Goal: Task Accomplishment & Management: Complete application form

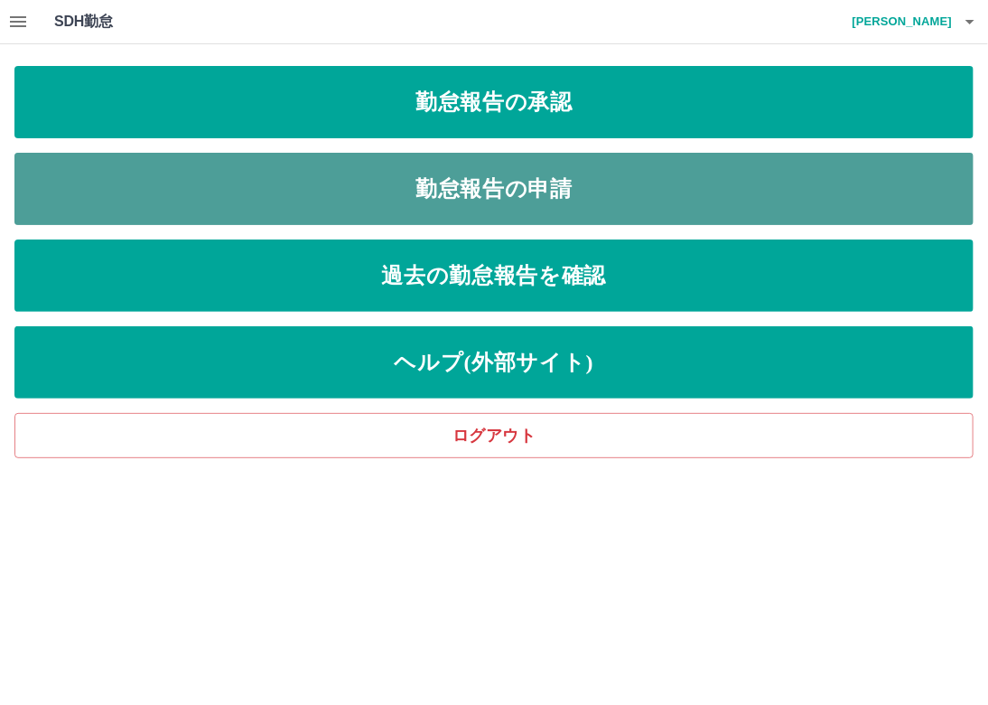
click at [521, 169] on link "勤怠報告の申請" at bounding box center [493, 189] width 959 height 72
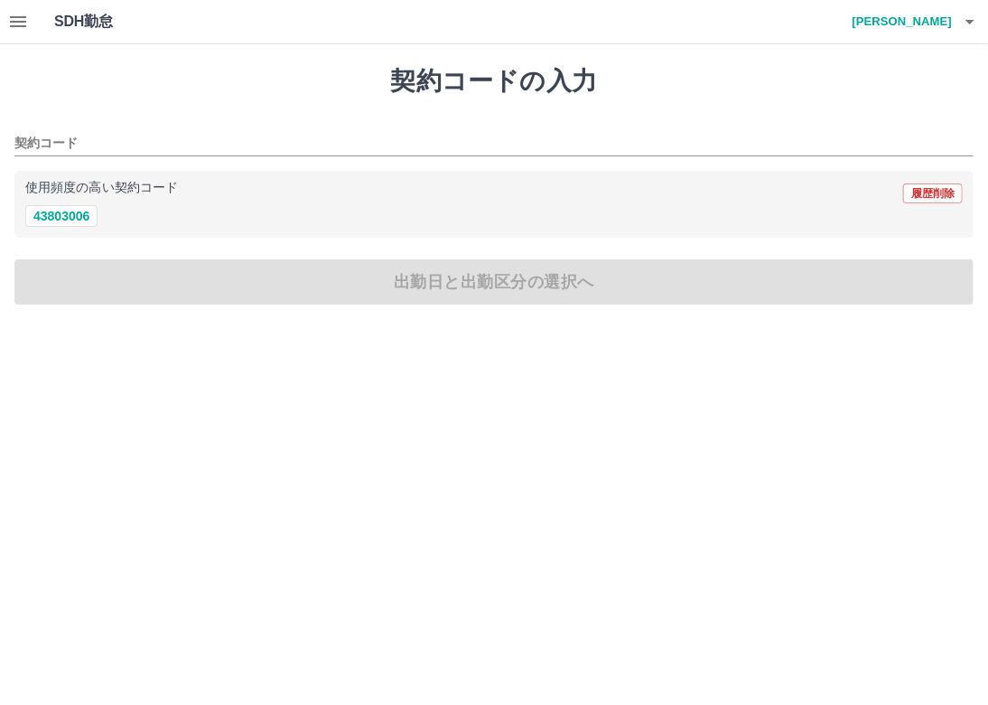
click at [86, 228] on div "使用頻度の高い契約コード 履歴削除 43803006" at bounding box center [493, 205] width 959 height 68
click at [82, 216] on button "43803006" at bounding box center [61, 216] width 72 height 22
type input "********"
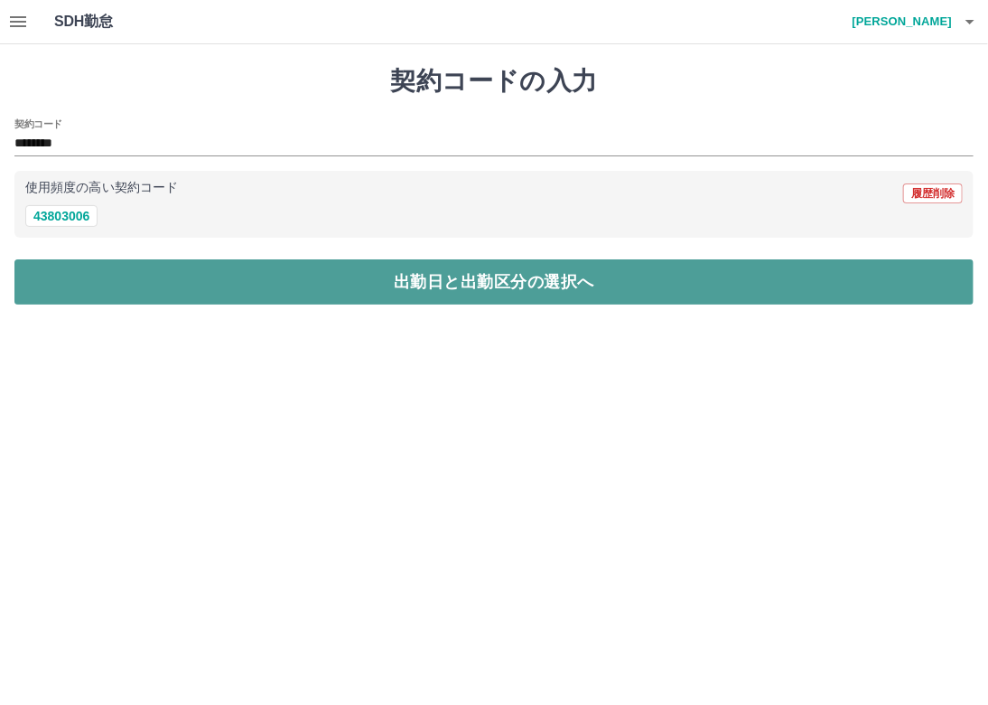
click at [163, 282] on button "出勤日と出勤区分の選択へ" at bounding box center [493, 281] width 959 height 45
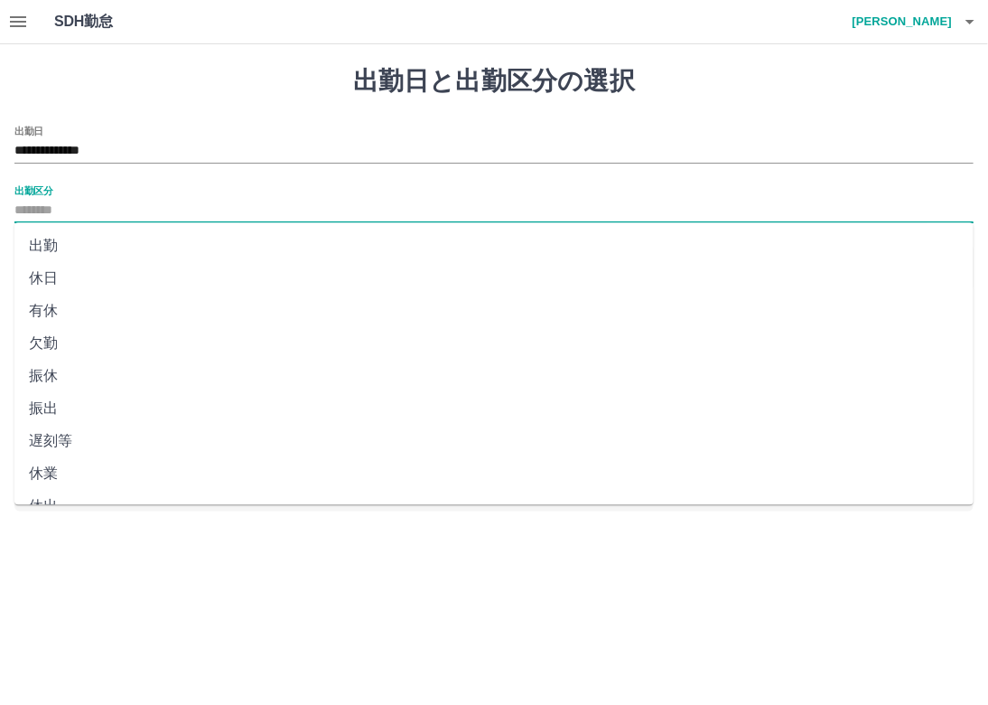
click at [44, 203] on input "出勤区分" at bounding box center [493, 211] width 959 height 23
click at [79, 238] on li "出勤" at bounding box center [493, 245] width 959 height 33
type input "**"
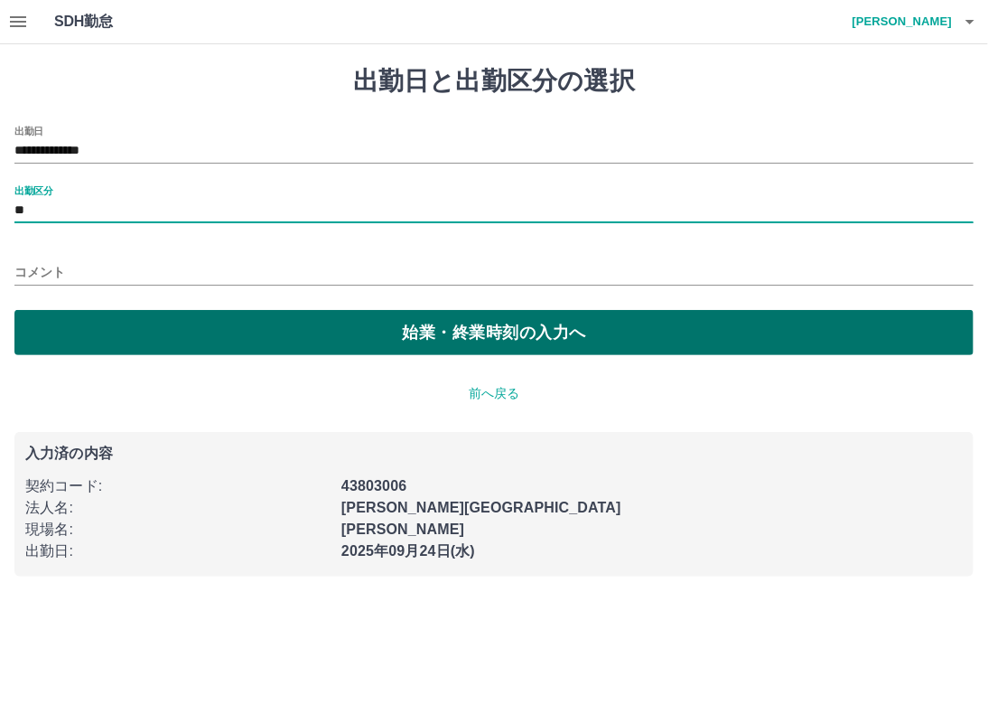
click at [119, 313] on button "始業・終業時刻の入力へ" at bounding box center [493, 332] width 959 height 45
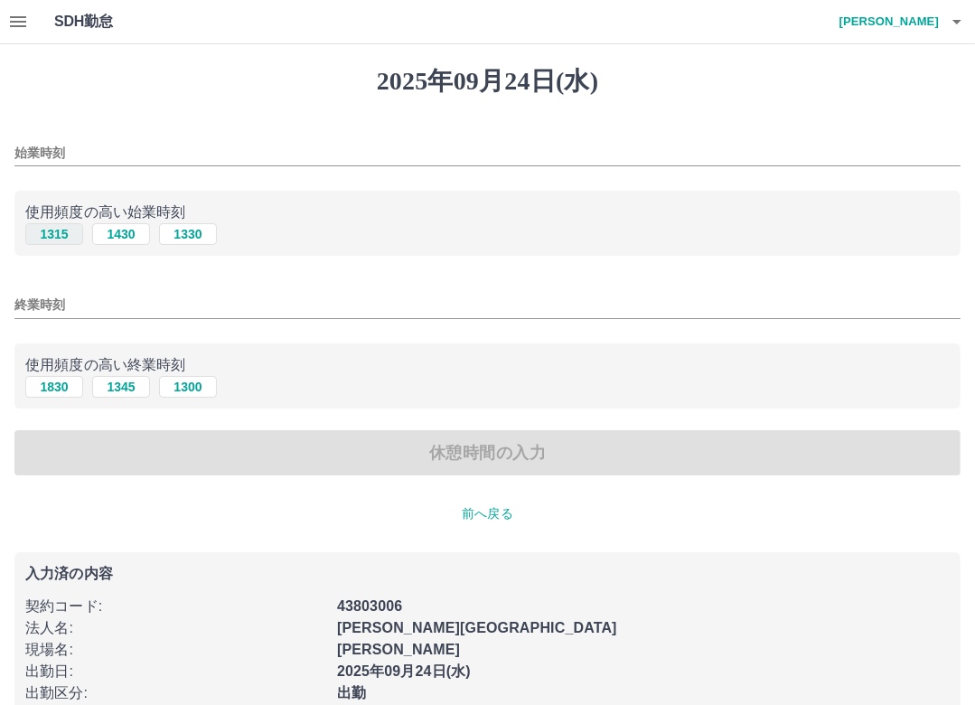
click at [65, 238] on button "1315" at bounding box center [54, 234] width 58 height 22
click at [199, 227] on button "1330" at bounding box center [188, 234] width 58 height 22
type input "****"
click at [60, 389] on button "1830" at bounding box center [54, 387] width 58 height 22
type input "****"
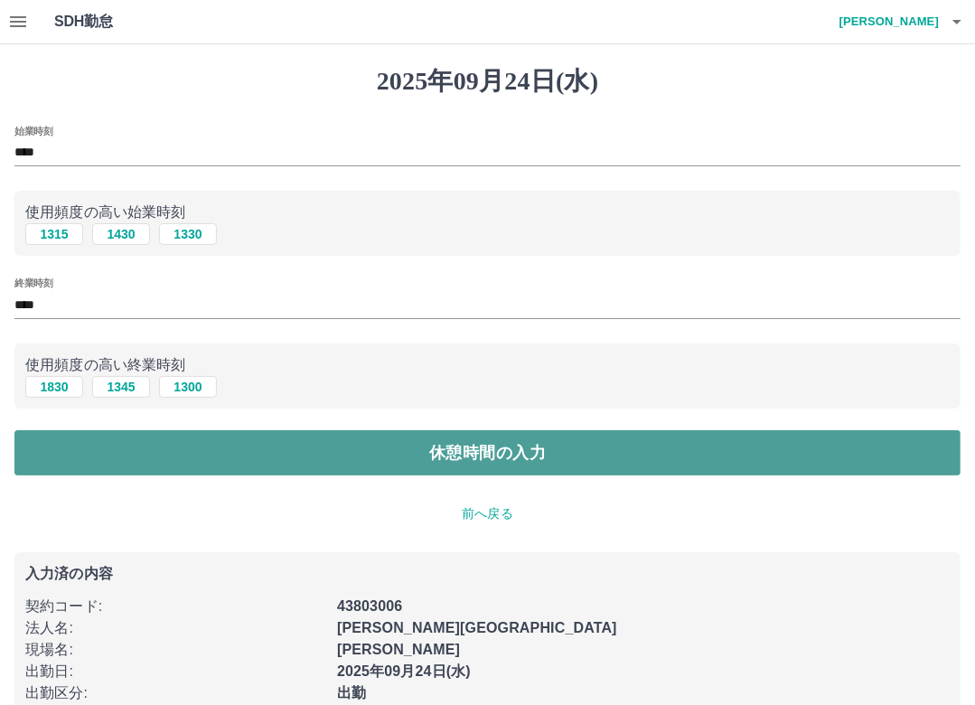
click at [490, 451] on button "休憩時間の入力" at bounding box center [487, 452] width 946 height 45
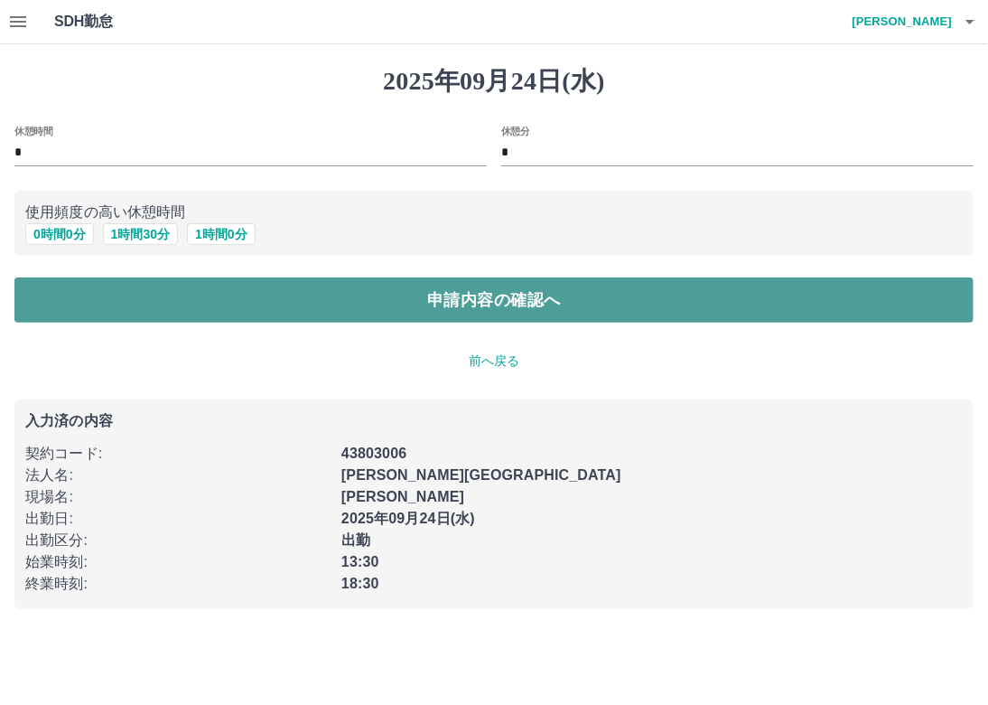
click at [560, 306] on button "申請内容の確認へ" at bounding box center [493, 299] width 959 height 45
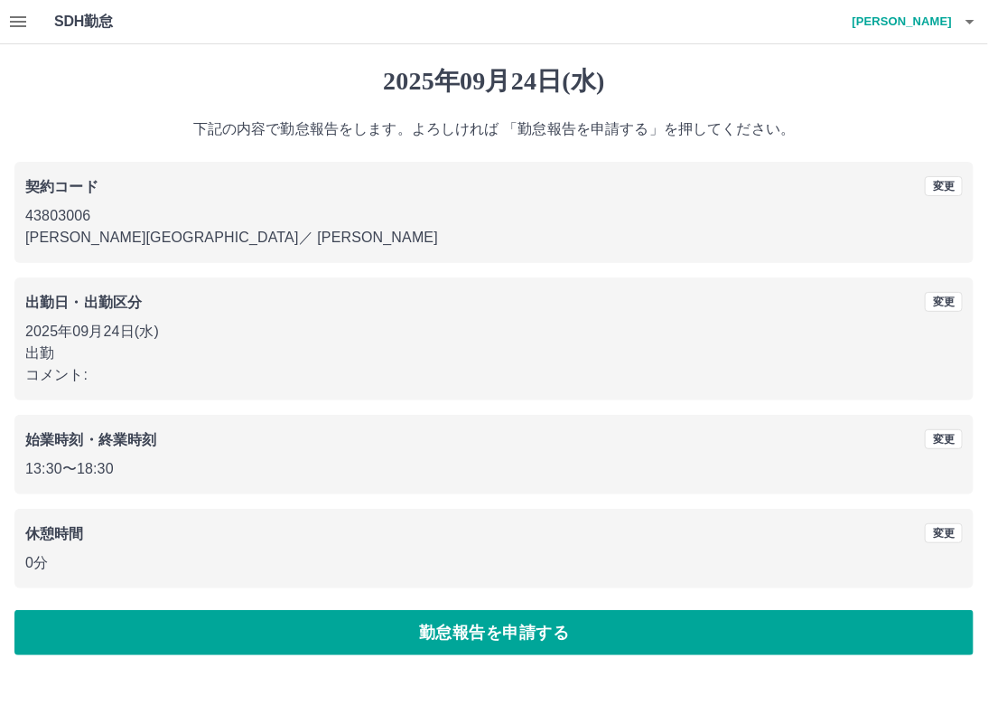
drag, startPoint x: 518, startPoint y: 622, endPoint x: 611, endPoint y: 490, distance: 160.9
click at [611, 490] on div "[DATE] 下記の内容で勤怠報告をします。よろしければ 「勤怠報告を申請する」を押してください。 契約コード 変更 43803006 [PERSON_NAM…" at bounding box center [494, 360] width 988 height 632
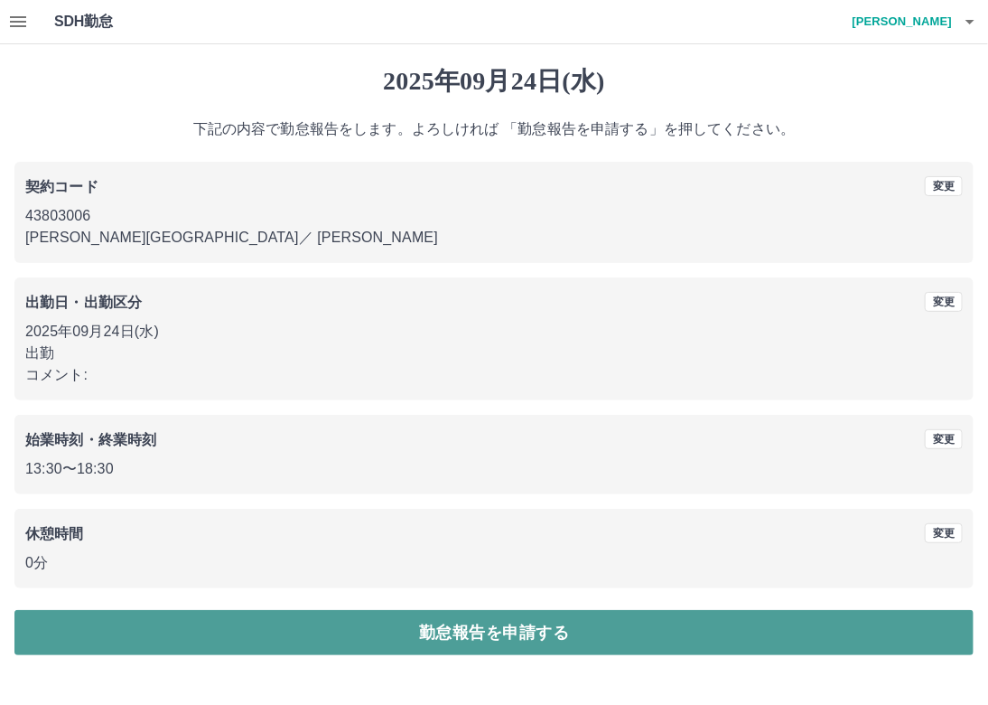
click at [565, 617] on button "勤怠報告を申請する" at bounding box center [493, 632] width 959 height 45
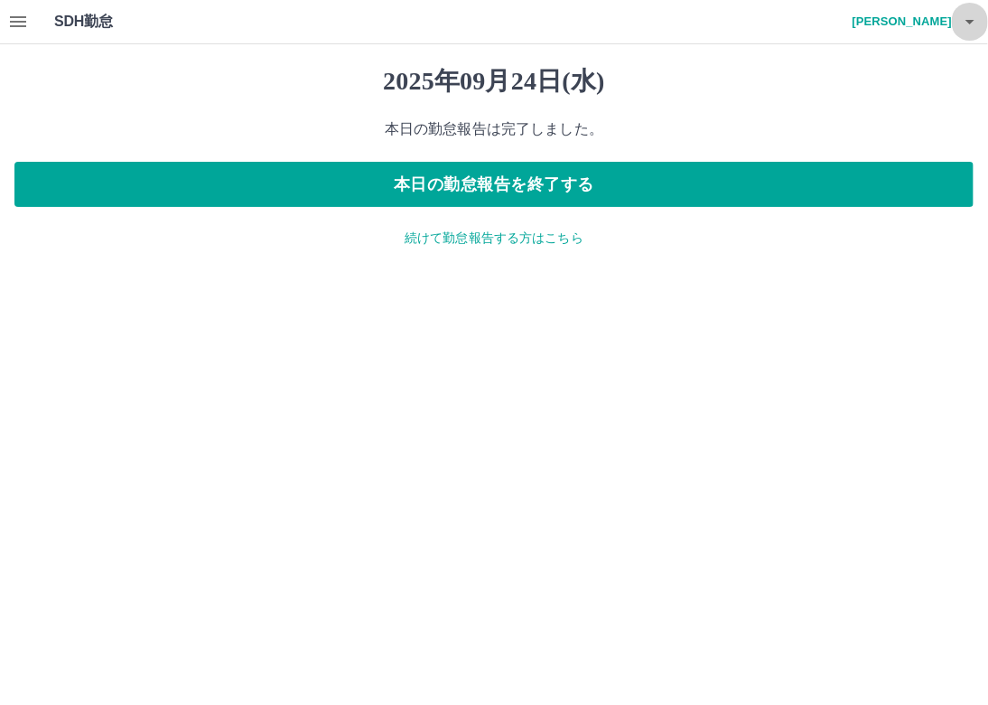
click at [979, 24] on icon "button" at bounding box center [970, 22] width 22 height 22
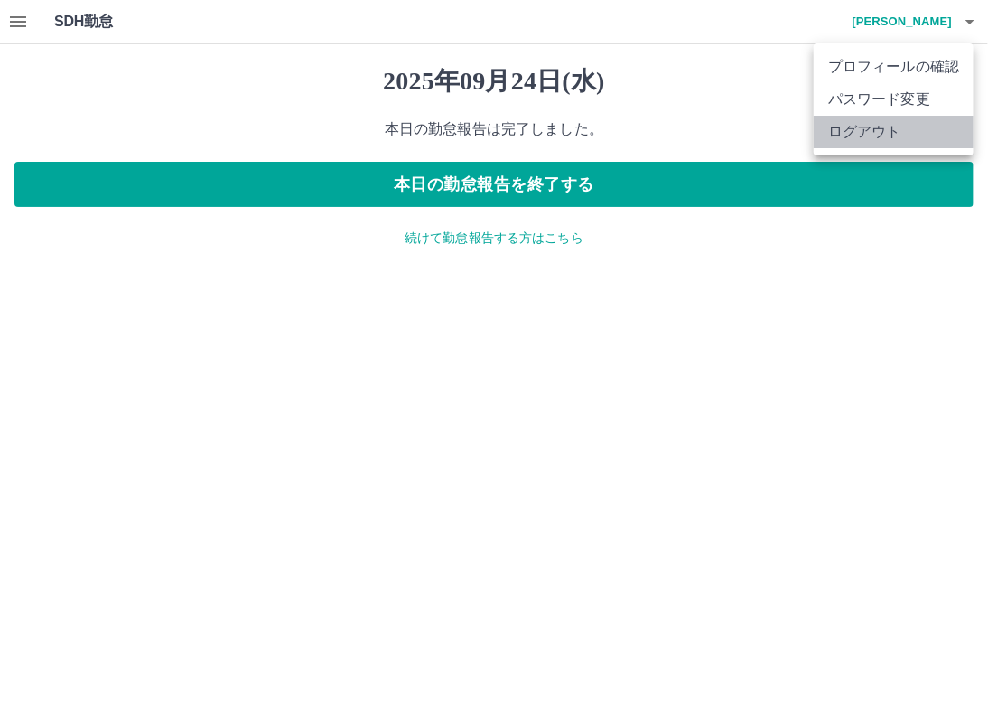
click at [893, 122] on li "ログアウト" at bounding box center [894, 132] width 160 height 33
